Goal: Use online tool/utility

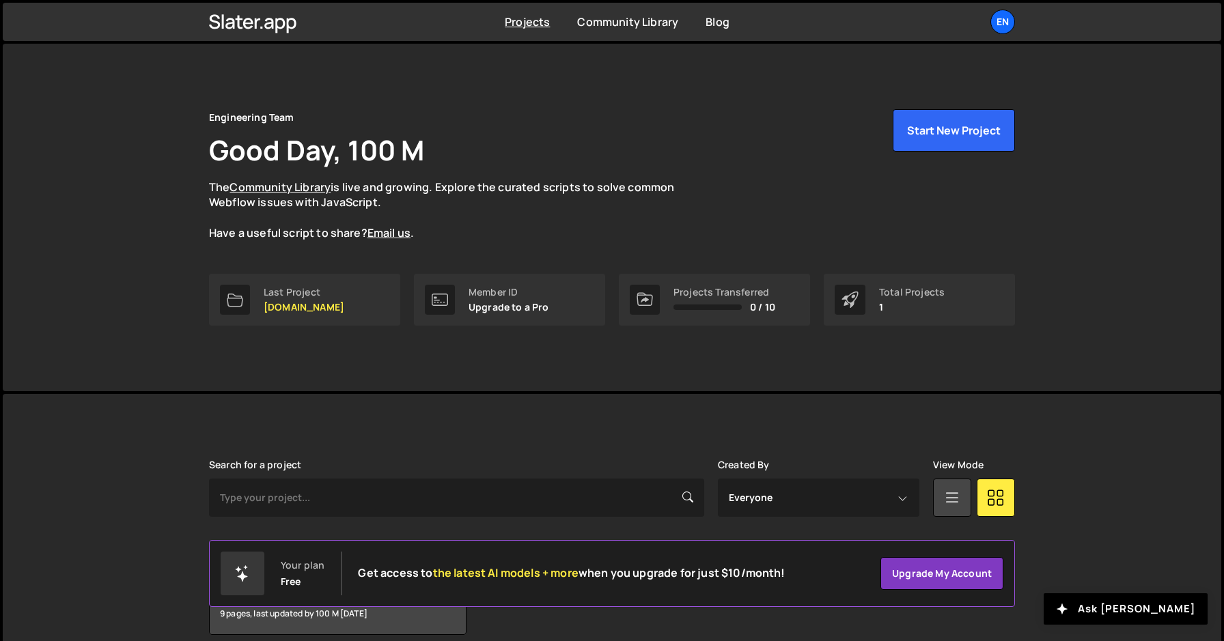
scroll to position [61, 0]
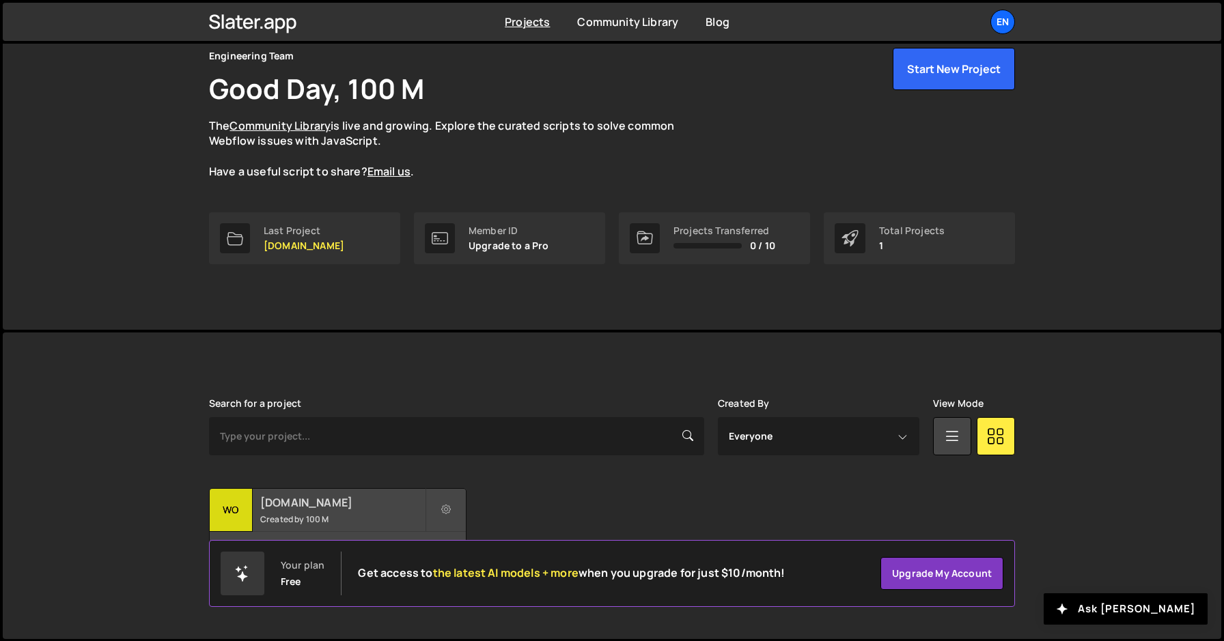
click at [322, 510] on h2 "[DOMAIN_NAME]" at bounding box center [342, 502] width 165 height 15
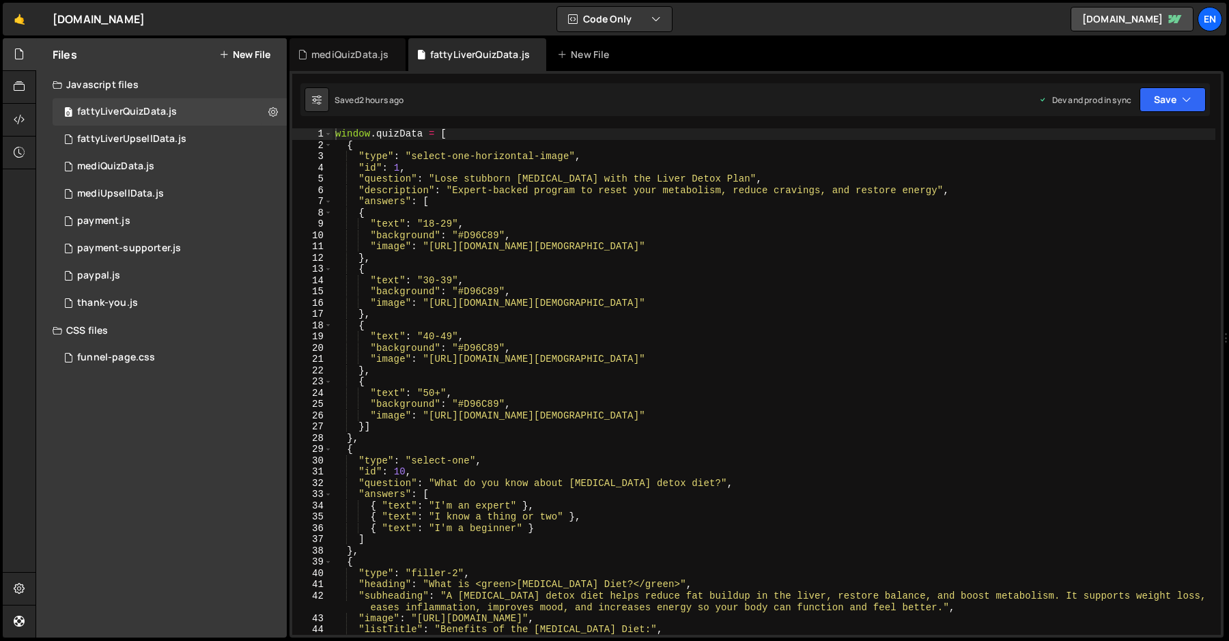
type textarea ""text": "30-39","
click at [600, 277] on div "window . quizData = [ { "type" : "select-one-horizontal-image" , "id" : 1 , "qu…" at bounding box center [774, 392] width 883 height 529
click at [347, 59] on div "mediQuizData.js" at bounding box center [349, 55] width 77 height 14
